Goal: Transaction & Acquisition: Download file/media

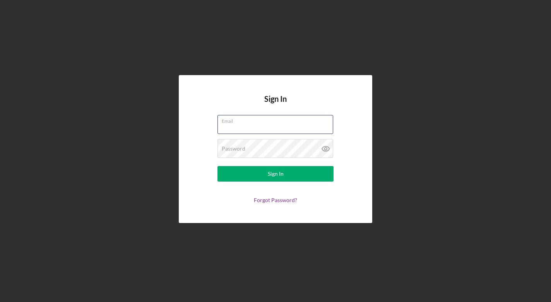
type input "[EMAIL_ADDRESS][DOMAIN_NAME]"
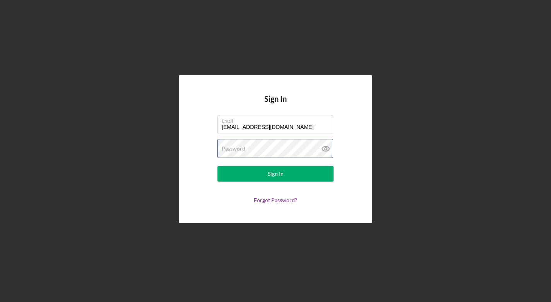
click at [276, 174] on button "Sign In" at bounding box center [276, 173] width 116 height 15
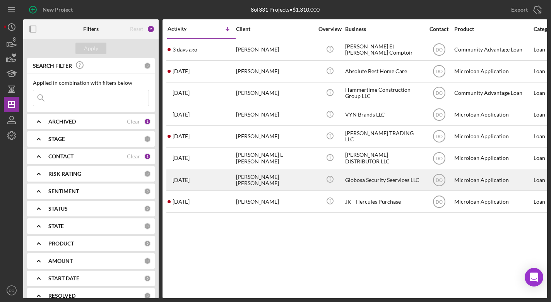
click at [373, 183] on div "Globosa Security Seervices LLC" at bounding box center [383, 180] width 77 height 21
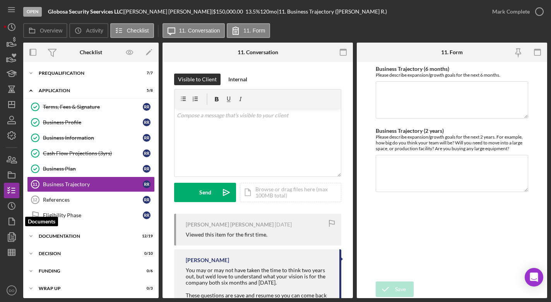
scroll to position [4, 0]
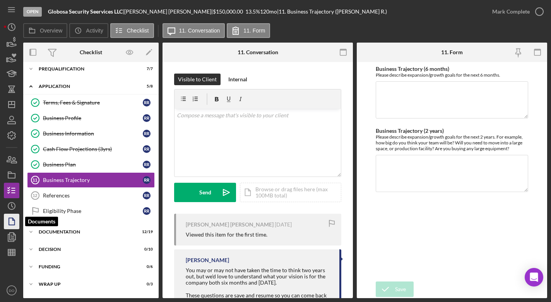
click at [7, 226] on icon "button" at bounding box center [11, 221] width 19 height 19
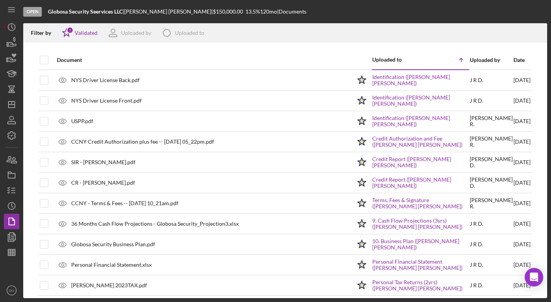
click at [514, 61] on div "Date" at bounding box center [522, 60] width 17 height 6
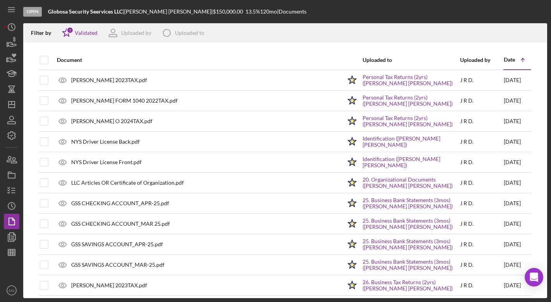
click at [508, 61] on div "Date" at bounding box center [509, 60] width 11 height 6
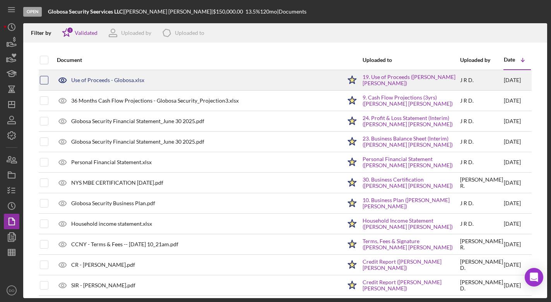
click at [45, 81] on input "checkbox" at bounding box center [44, 80] width 8 height 8
checkbox input "true"
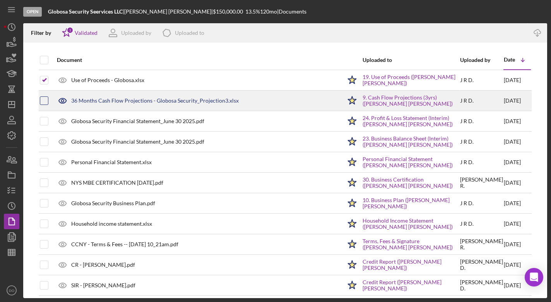
click at [45, 104] on input "checkbox" at bounding box center [44, 101] width 8 height 8
checkbox input "true"
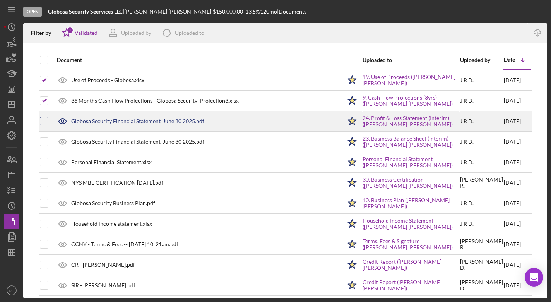
click at [43, 121] on input "checkbox" at bounding box center [44, 121] width 8 height 8
checkbox input "true"
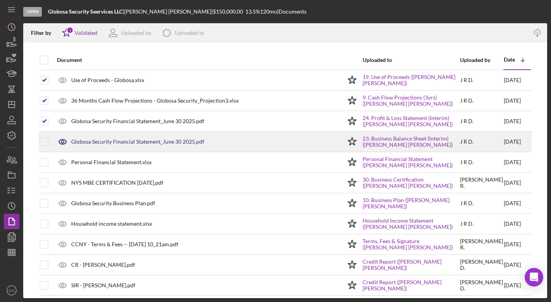
click at [43, 136] on div at bounding box center [44, 141] width 9 height 19
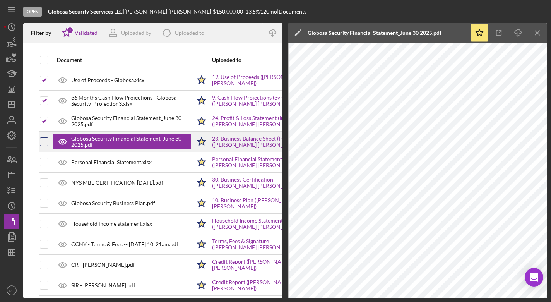
click at [45, 139] on input "checkbox" at bounding box center [44, 142] width 8 height 8
checkbox input "true"
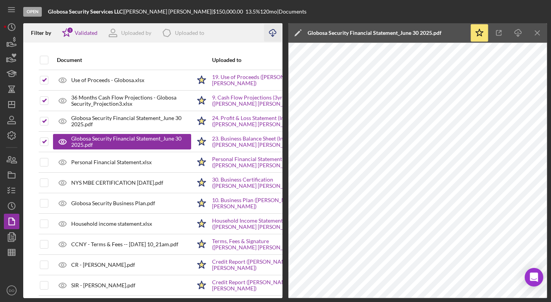
click at [271, 33] on icon "Icon/Download" at bounding box center [272, 32] width 17 height 17
